Goal: Find specific page/section: Find specific page/section

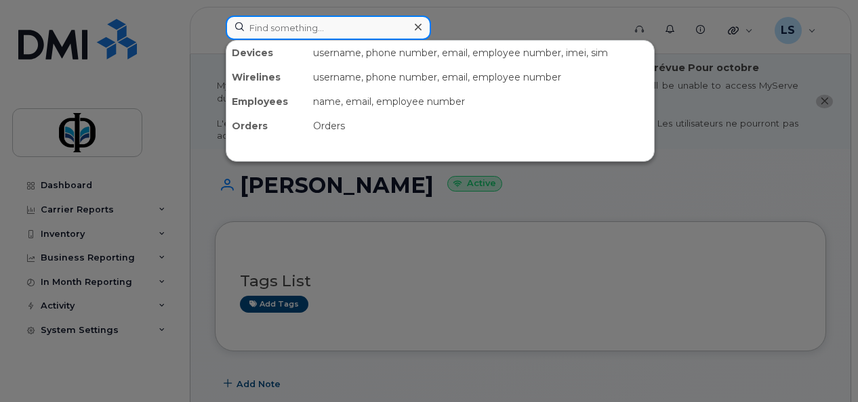
click at [270, 30] on input at bounding box center [328, 28] width 205 height 24
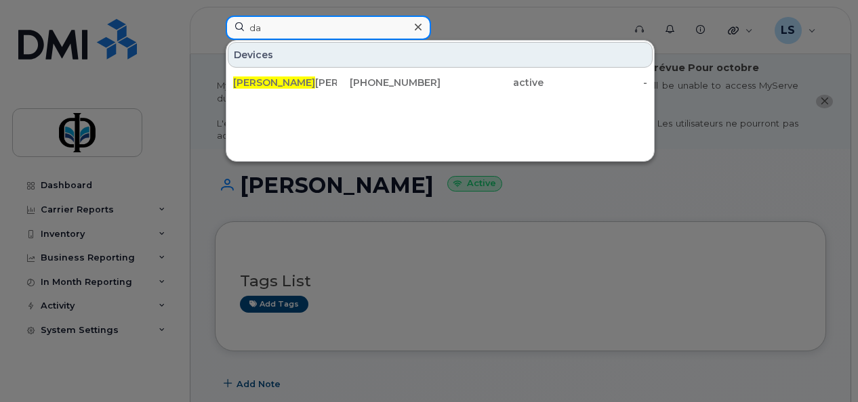
type input "d"
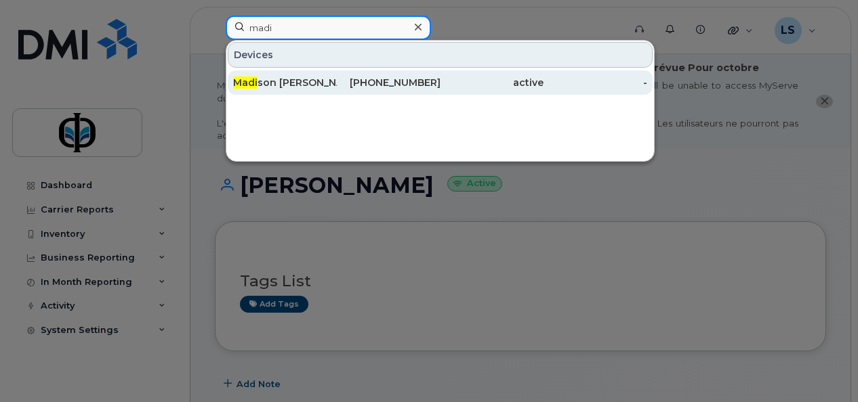
type input "madi"
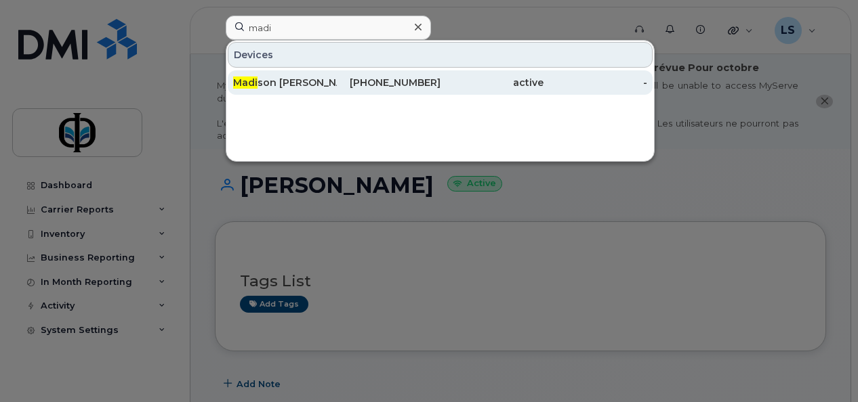
click at [303, 89] on div "Madi son Carey" at bounding box center [285, 82] width 104 height 24
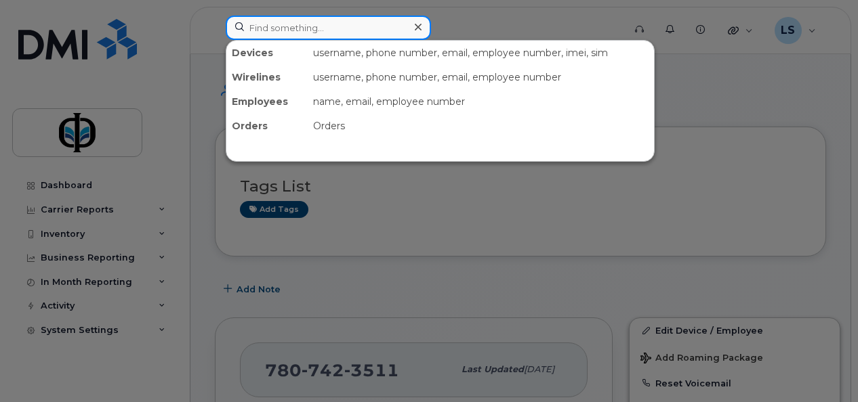
click at [303, 31] on input at bounding box center [328, 28] width 205 height 24
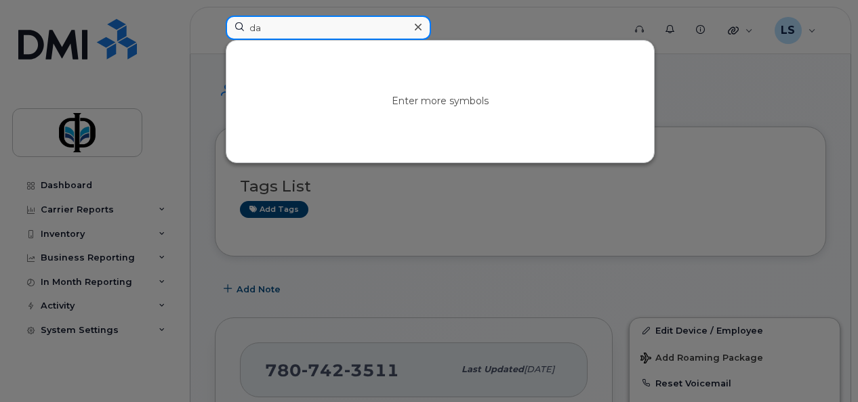
type input "d"
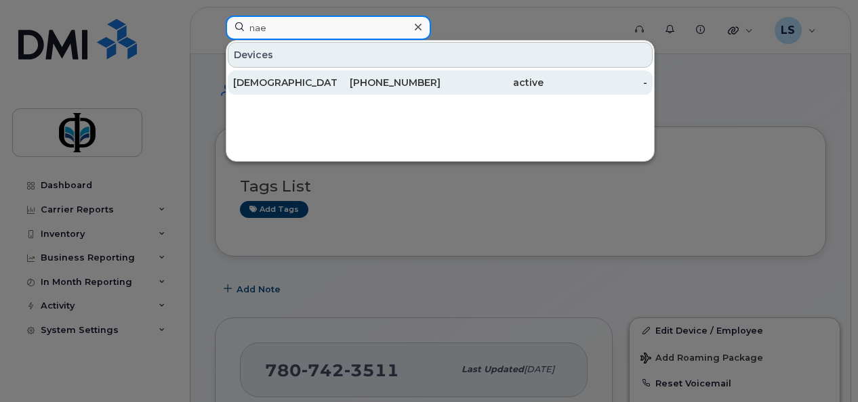
type input "nae"
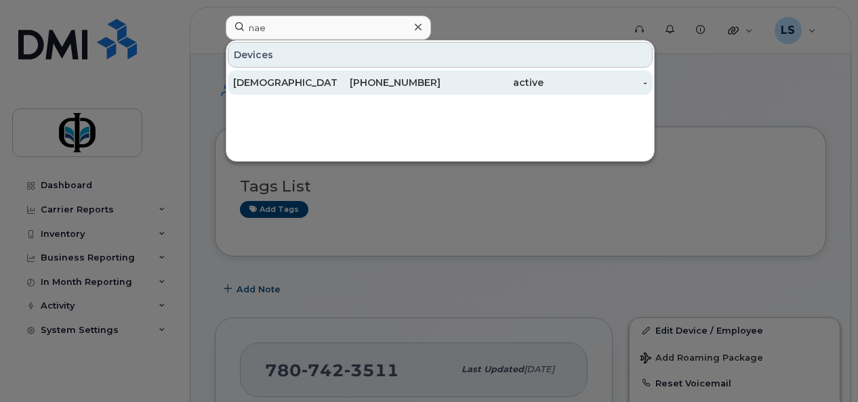
click at [331, 83] on div "Muhammad Nae em" at bounding box center [285, 83] width 104 height 14
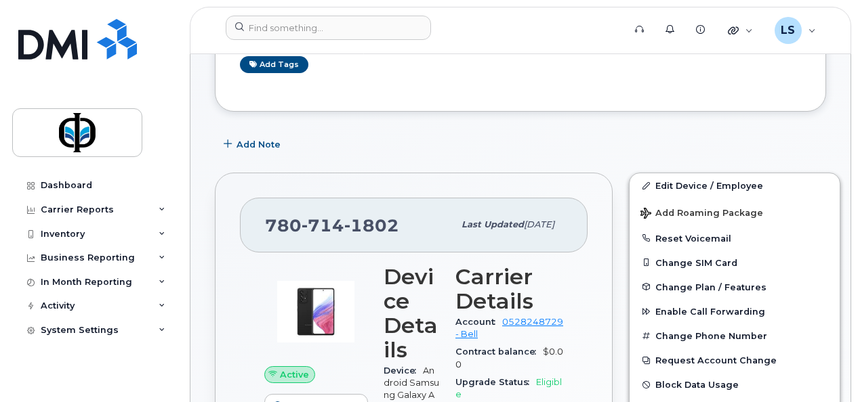
scroll to position [148, 0]
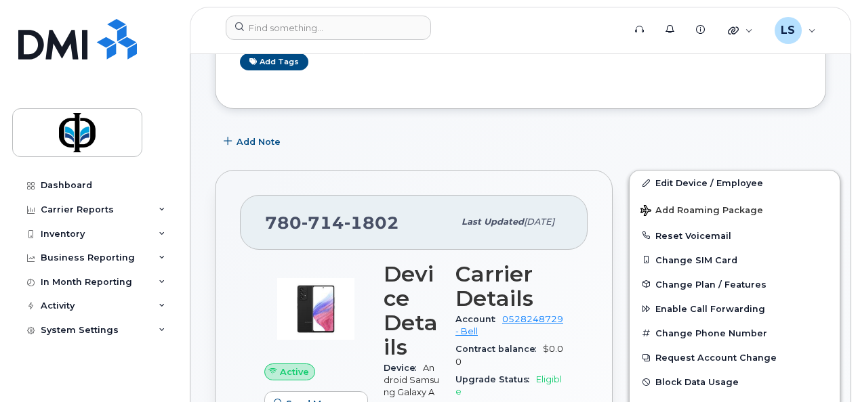
drag, startPoint x: 855, startPoint y: 57, endPoint x: 858, endPoint y: 66, distance: 9.9
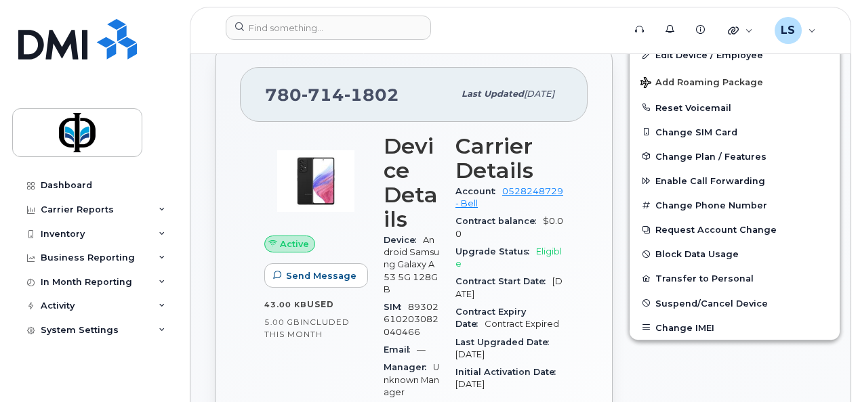
scroll to position [312, 0]
